Goal: Ask a question

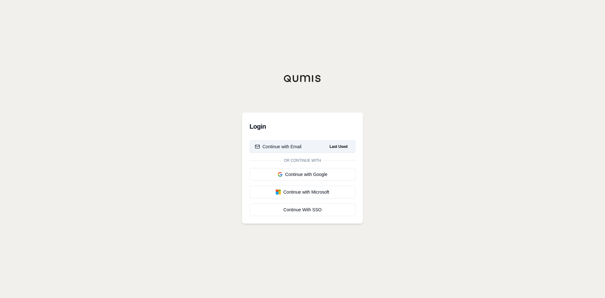
click at [280, 146] on div "Continue with Email" at bounding box center [278, 146] width 47 height 6
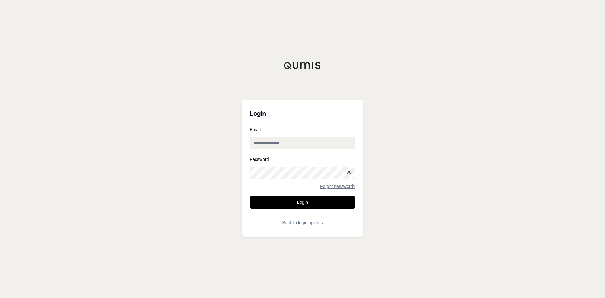
type input "**********"
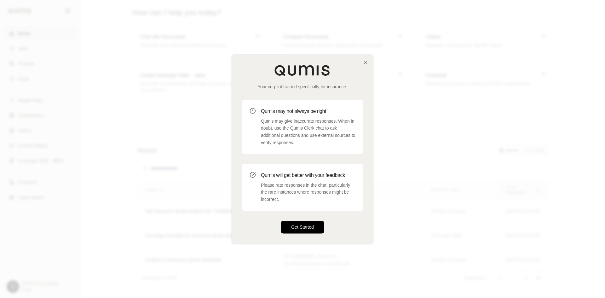
click at [301, 229] on button "Get Started" at bounding box center [302, 226] width 43 height 13
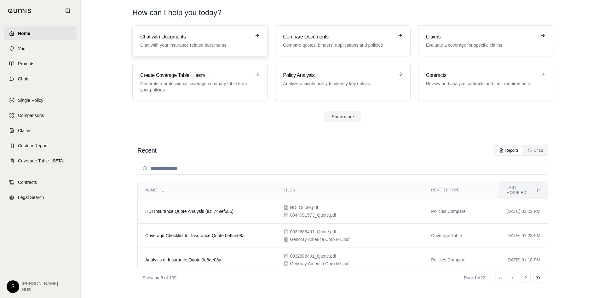
click at [228, 44] on p "Chat with your insurance related documents" at bounding box center [195, 45] width 111 height 6
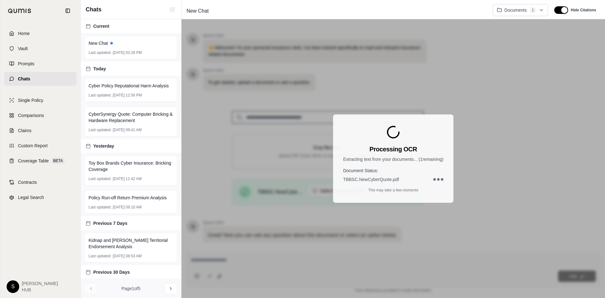
scroll to position [43, 0]
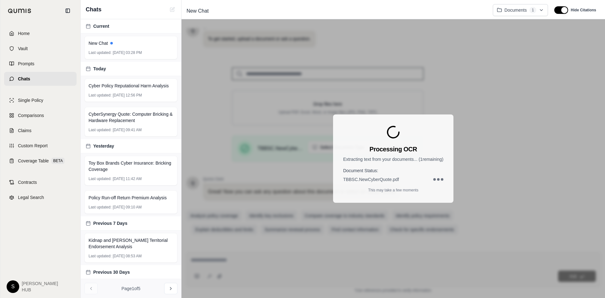
click at [204, 259] on div "Processing OCR Extracting text from your documents... ( 1 remaining) Document S…" at bounding box center [392, 158] width 423 height 278
click at [262, 238] on div "Processing OCR Extracting text from your documents... ( 1 remaining) Document S…" at bounding box center [392, 158] width 423 height 278
click at [253, 252] on div "Processing OCR Extracting text from your documents... ( 1 remaining) Document S…" at bounding box center [392, 158] width 423 height 278
click at [527, 176] on div "Processing OCR Extracting text from your documents... ( 1 remaining) Document S…" at bounding box center [392, 158] width 423 height 278
click at [256, 262] on div "Processing OCR Extracting text from your documents... ( 1 remaining) Document S…" at bounding box center [392, 158] width 423 height 278
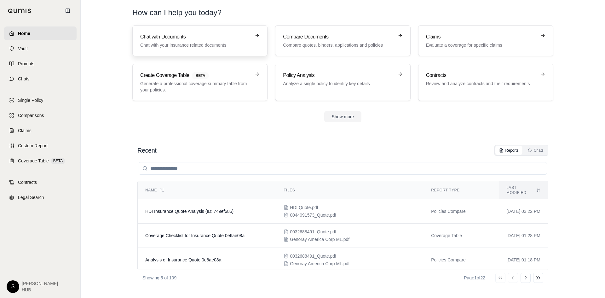
click at [155, 37] on h3 "Chat with Documents" at bounding box center [195, 37] width 111 height 8
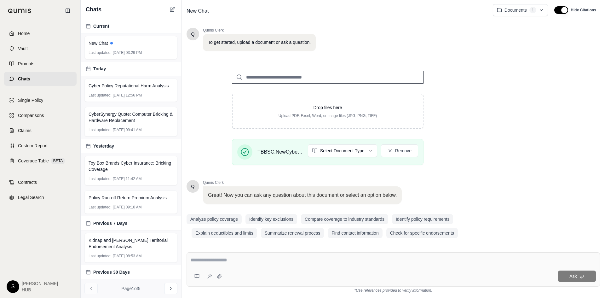
scroll to position [43, 0]
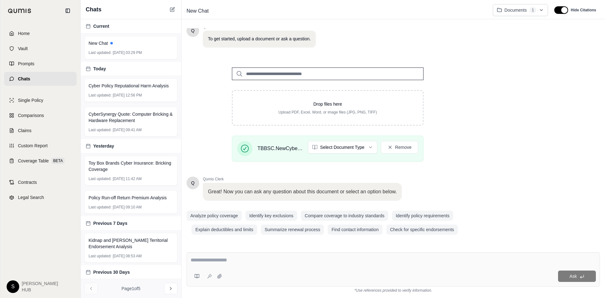
click at [211, 259] on textarea at bounding box center [392, 260] width 405 height 8
type textarea "**********"
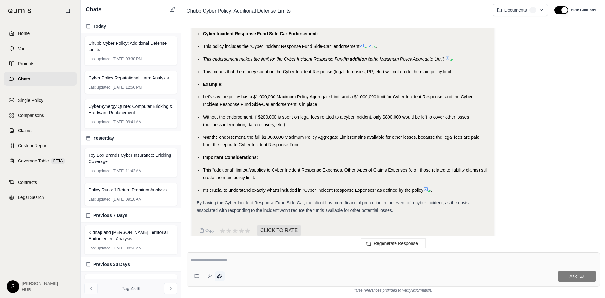
scroll to position [446, 0]
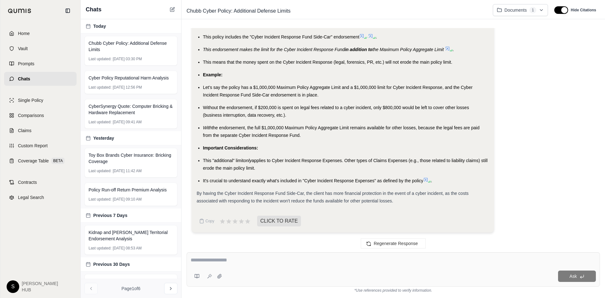
click at [213, 266] on div "Ask" at bounding box center [392, 269] width 413 height 34
type textarea "**********"
click at [576, 275] on span "Ask" at bounding box center [572, 275] width 7 height 5
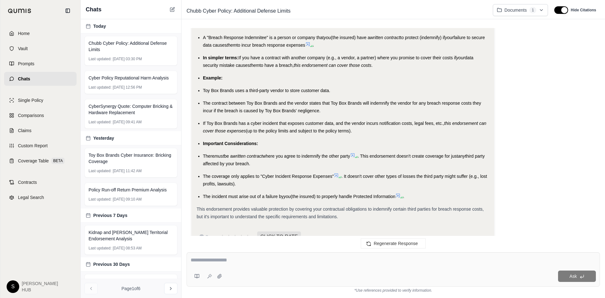
scroll to position [1143, 0]
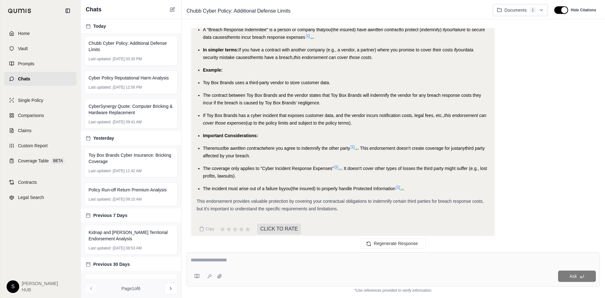
click at [200, 261] on textarea at bounding box center [392, 260] width 405 height 8
paste textarea "**********"
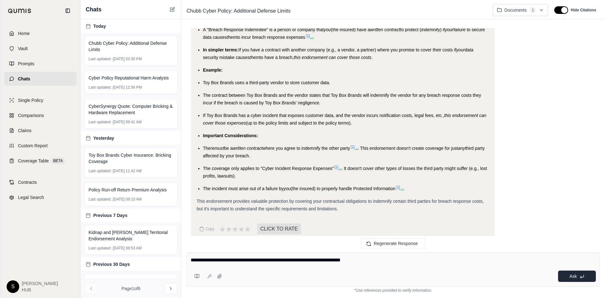
type textarea "**********"
click at [569, 277] on button "Ask" at bounding box center [577, 275] width 38 height 11
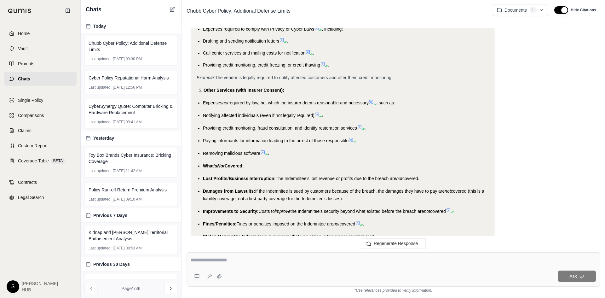
scroll to position [1944, 0]
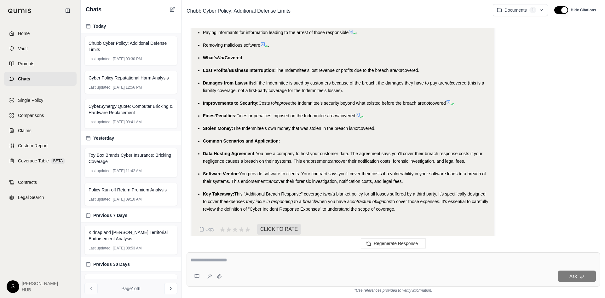
click at [224, 256] on textarea at bounding box center [392, 260] width 405 height 8
type textarea "**********"
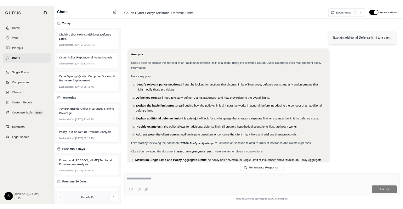
scroll to position [2262, 0]
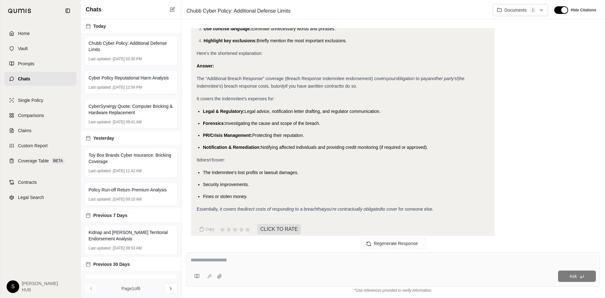
drag, startPoint x: 441, startPoint y: 201, endPoint x: 201, endPoint y: 69, distance: 273.6
click at [198, 69] on div "Analysis: Okay, the user wants a shorter explanation. I need to condense the pr…" at bounding box center [342, 87] width 292 height 249
copy div "he "Additional Breach Response" coverage (Breach Response Indemnitee endorsemen…"
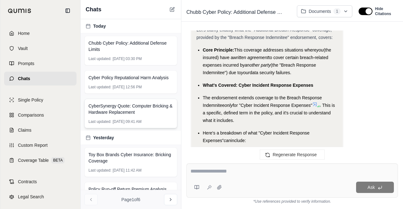
scroll to position [2262, 0]
